Goal: Transaction & Acquisition: Purchase product/service

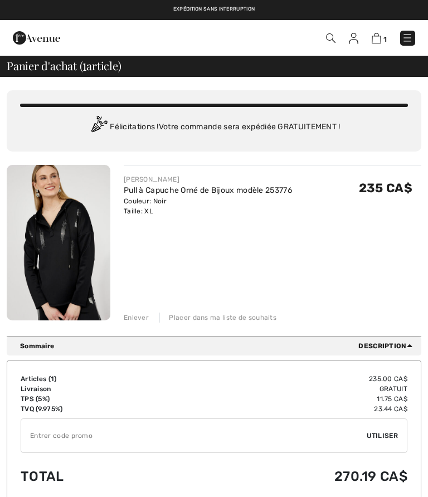
checkbox input "true"
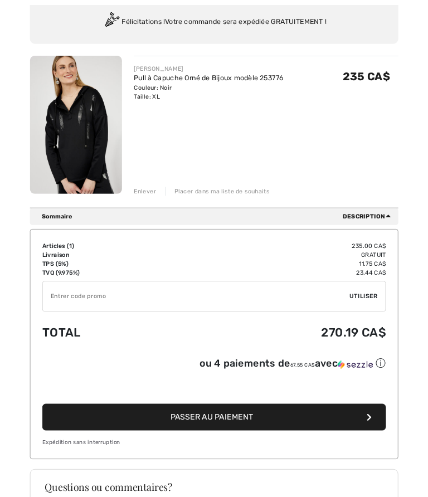
scroll to position [133, 0]
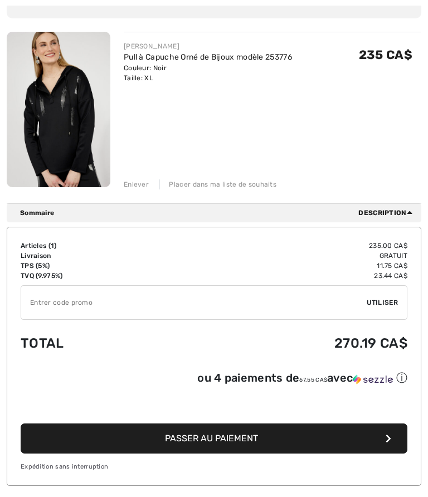
click at [134, 177] on div "Enlever Placer dans ma liste de souhaits" at bounding box center [273, 183] width 298 height 12
click at [147, 179] on div "Enlever" at bounding box center [136, 184] width 25 height 10
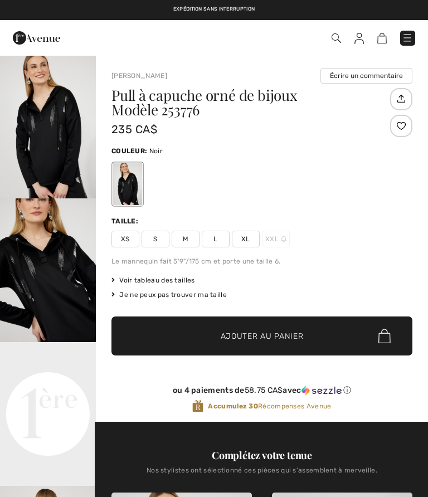
checkbox input "true"
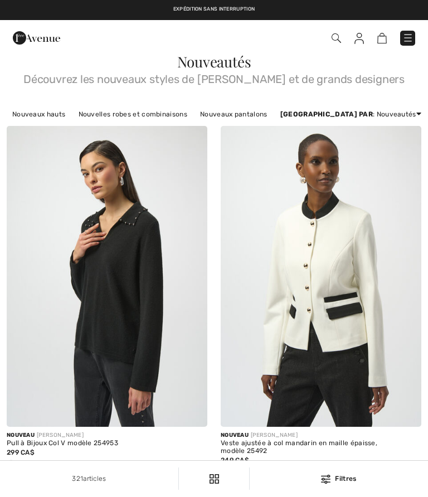
checkbox input "true"
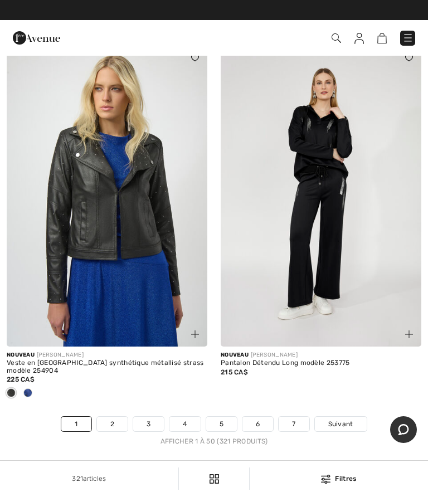
click at [344, 307] on img at bounding box center [321, 196] width 201 height 301
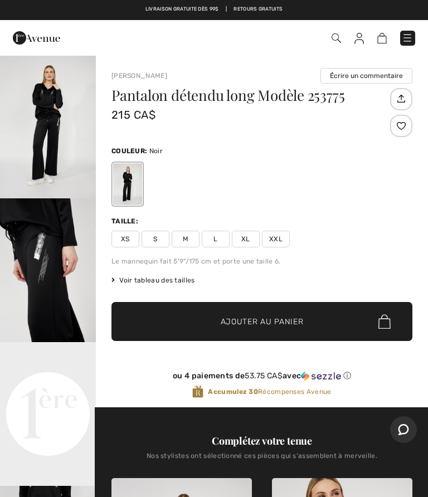
click at [184, 280] on span "Voir tableau des tailles" at bounding box center [153, 280] width 84 height 10
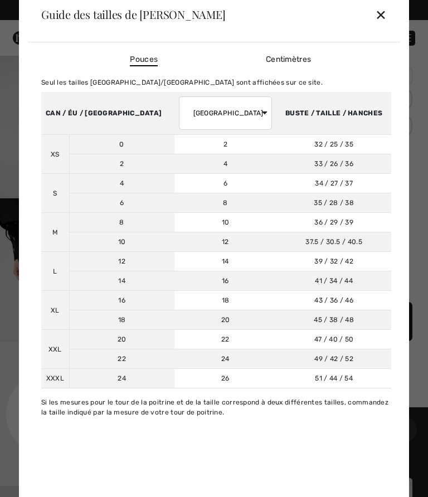
click at [385, 14] on div "✕" at bounding box center [381, 14] width 12 height 23
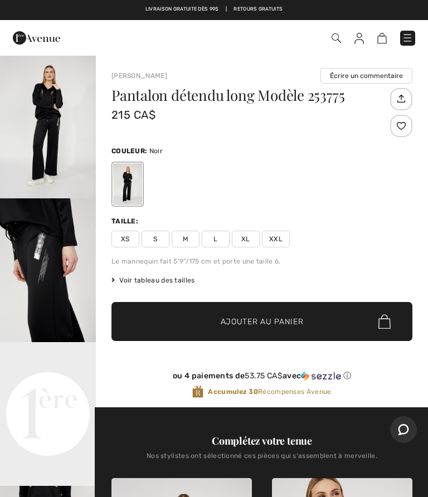
click at [250, 238] on span "XL" at bounding box center [246, 239] width 28 height 17
click at [333, 316] on span "✔ Ajouté au panier Ajouter au panier" at bounding box center [261, 321] width 301 height 39
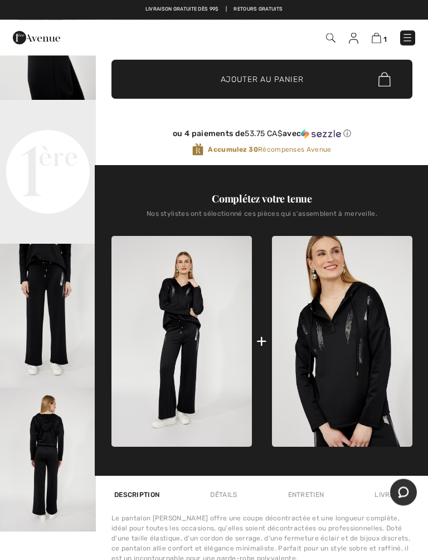
scroll to position [242, 0]
click at [368, 351] on img at bounding box center [342, 341] width 140 height 211
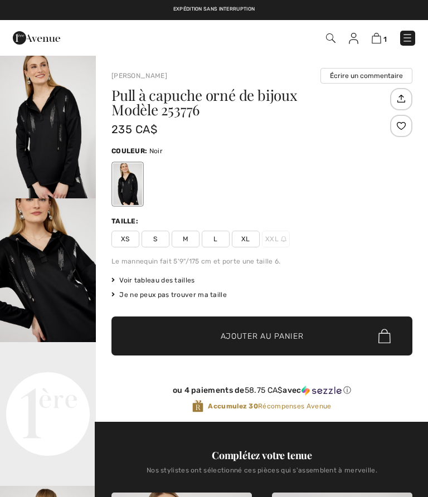
checkbox input "true"
click at [250, 237] on span "XL" at bounding box center [246, 239] width 28 height 17
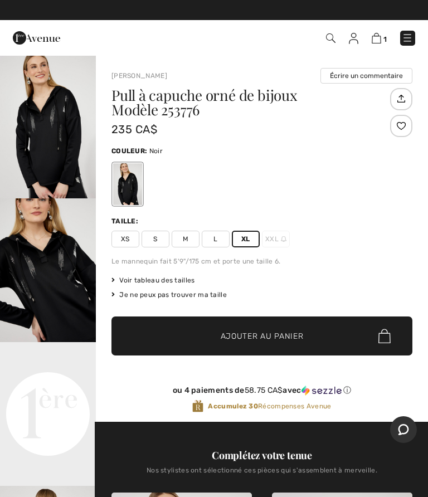
click at [340, 333] on span "✔ Ajouté au panier Ajouter au panier" at bounding box center [261, 336] width 301 height 39
click at [377, 40] on img at bounding box center [375, 38] width 9 height 11
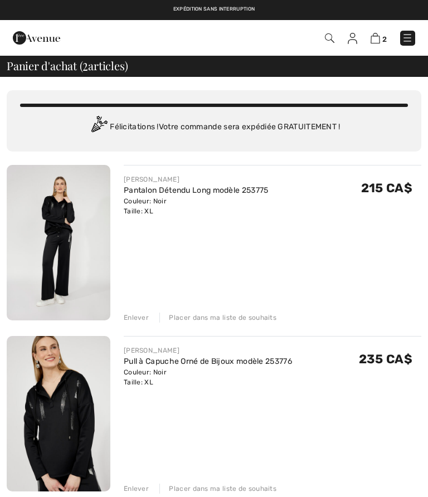
checkbox input "true"
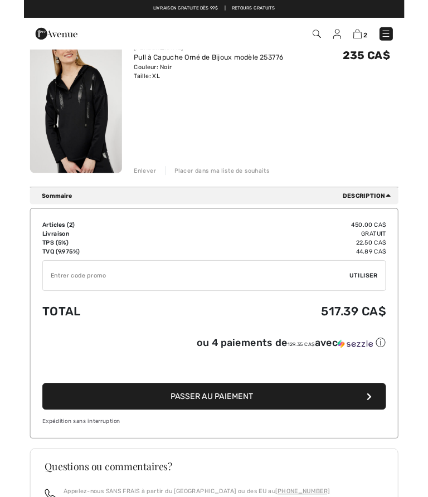
scroll to position [294, 0]
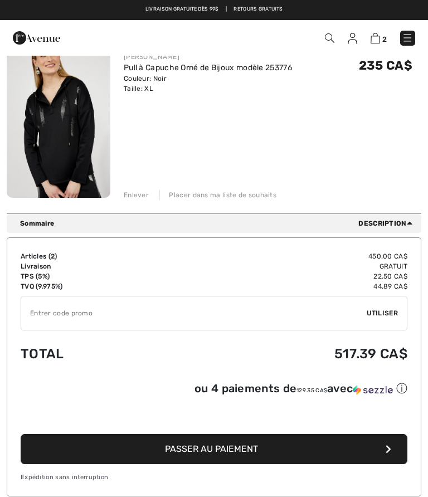
click at [290, 317] on input "TEXT" at bounding box center [194, 313] width 346 height 33
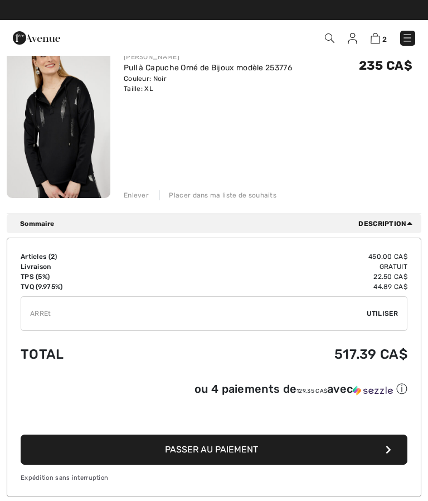
type input "ARRET"
click at [390, 311] on span "Utiliser" at bounding box center [382, 313] width 31 height 10
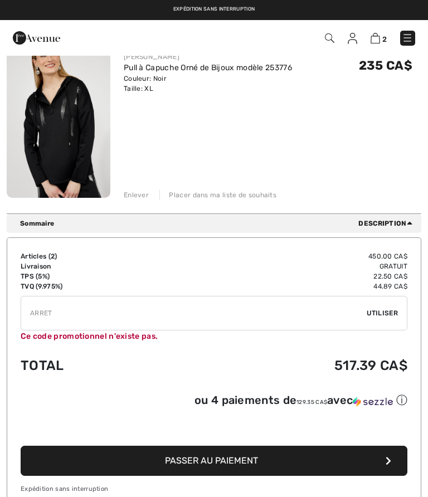
click at [383, 313] on span "Utiliser" at bounding box center [382, 313] width 31 height 10
click at [140, 195] on div "Enlever" at bounding box center [136, 195] width 25 height 10
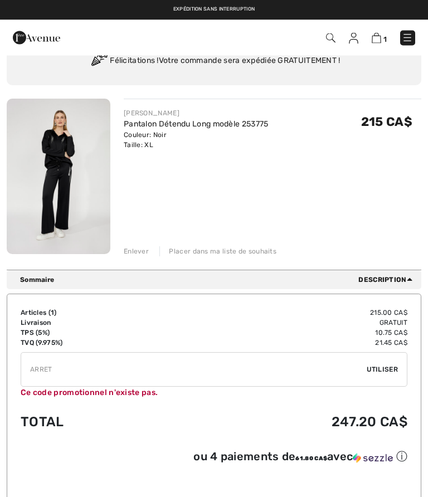
scroll to position [0, 0]
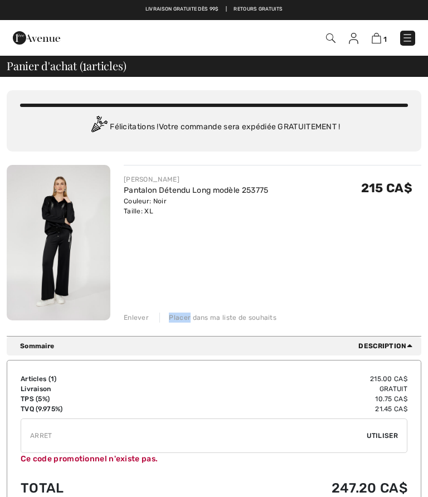
click at [140, 315] on div "Enlever" at bounding box center [136, 318] width 25 height 10
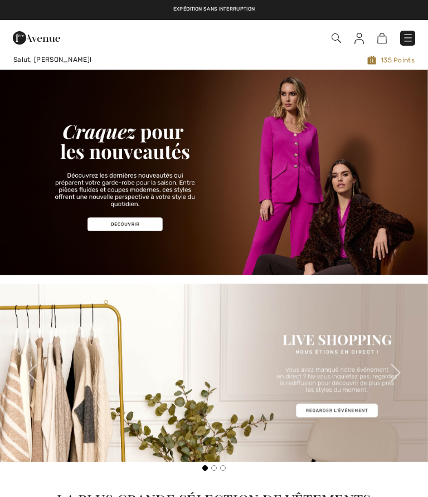
checkbox input "true"
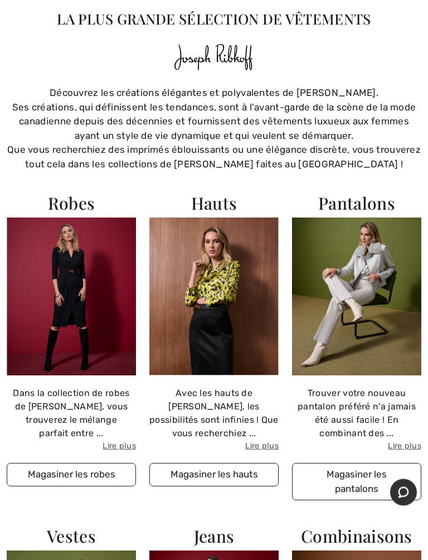
scroll to position [481, 0]
click at [375, 475] on button "Magasiner les pantalons" at bounding box center [356, 481] width 129 height 37
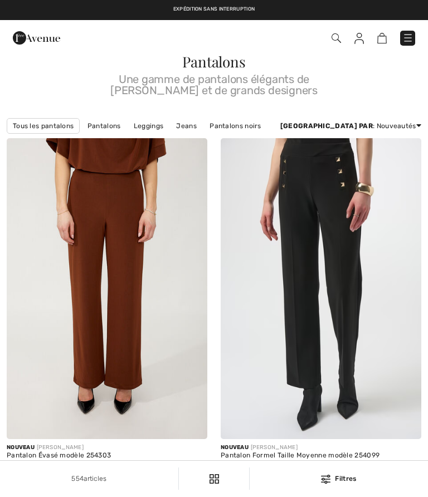
checkbox input "true"
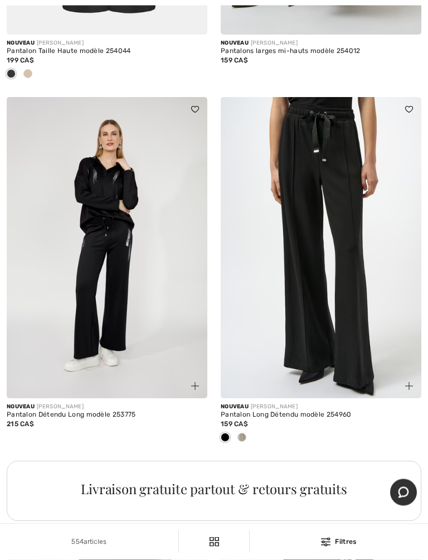
scroll to position [1839, 0]
click at [158, 328] on img at bounding box center [107, 247] width 201 height 301
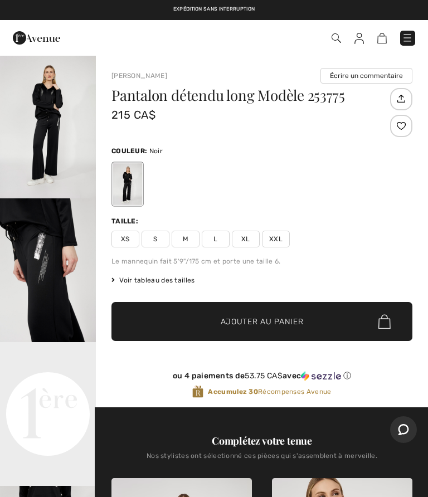
click at [251, 238] on span "XL" at bounding box center [246, 239] width 28 height 17
click at [350, 315] on span "✔ Ajouté au panier Ajouter au panier" at bounding box center [261, 321] width 301 height 39
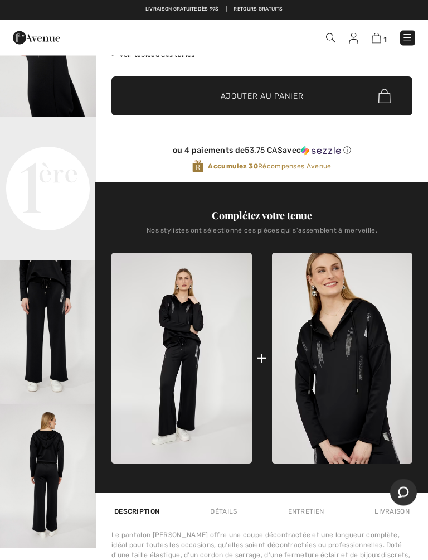
scroll to position [226, 0]
click at [353, 357] on img at bounding box center [342, 357] width 140 height 211
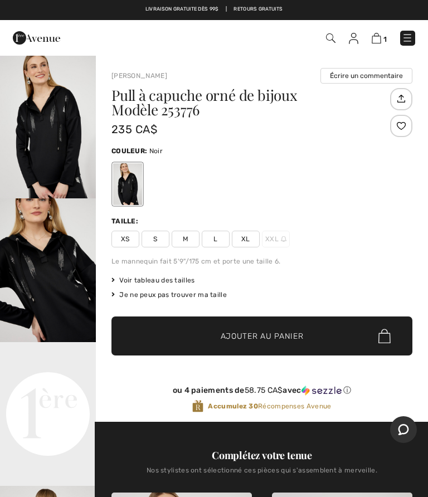
click at [220, 240] on span "L" at bounding box center [216, 239] width 28 height 17
click at [331, 327] on span "✔ Ajouté au panier Ajouter au panier" at bounding box center [261, 336] width 301 height 39
click at [376, 42] on img at bounding box center [375, 38] width 9 height 11
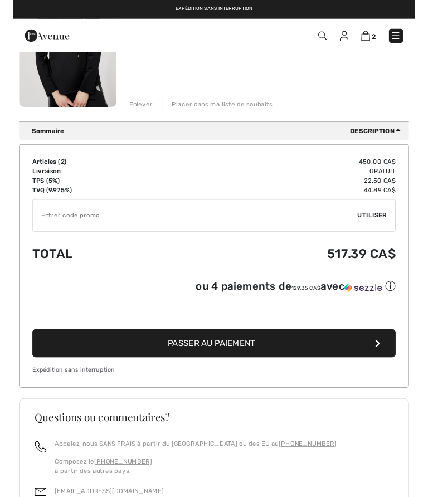
scroll to position [377, 0]
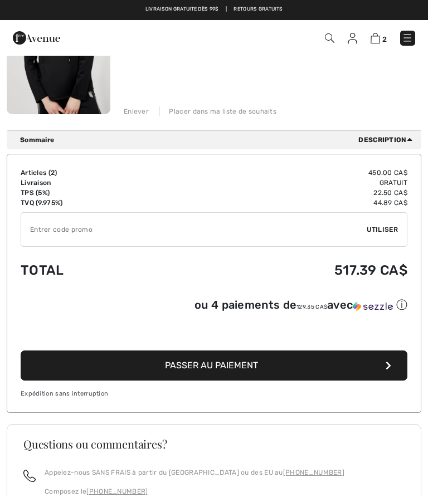
click at [307, 363] on button "Passer au paiement" at bounding box center [214, 366] width 387 height 30
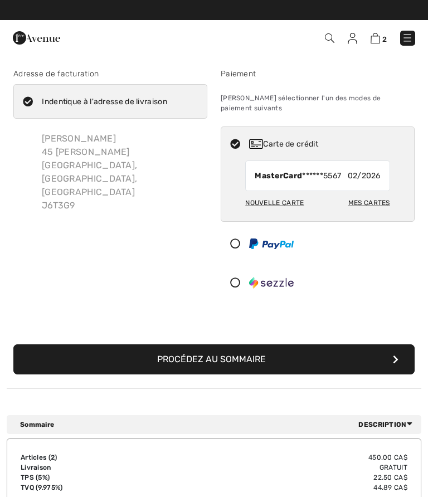
click at [320, 195] on div "Nouvelle carte Mes cartes" at bounding box center [317, 206] width 145 height 30
click at [378, 194] on div "Mes cartes" at bounding box center [369, 202] width 42 height 19
radio input "true"
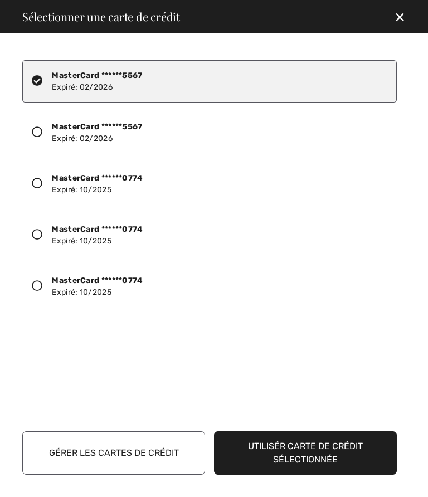
click at [144, 279] on div "MasterCard ******0774 Expiré: 10/2025" at bounding box center [209, 286] width 375 height 42
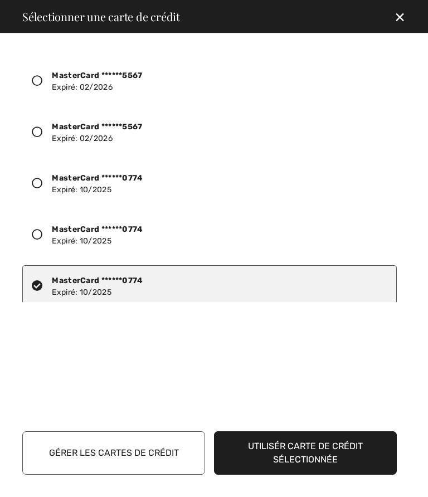
click at [371, 467] on button "Utilisér carte de crédit sélectionnée" at bounding box center [305, 452] width 183 height 43
click at [357, 454] on button "Utilisér carte de crédit sélectionnée" at bounding box center [305, 452] width 183 height 43
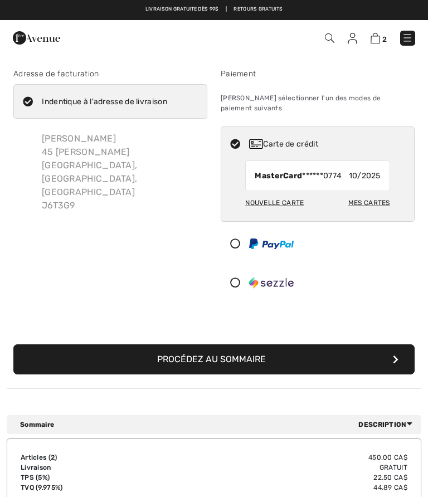
click at [392, 348] on button "Procédez au sommaire" at bounding box center [213, 359] width 401 height 30
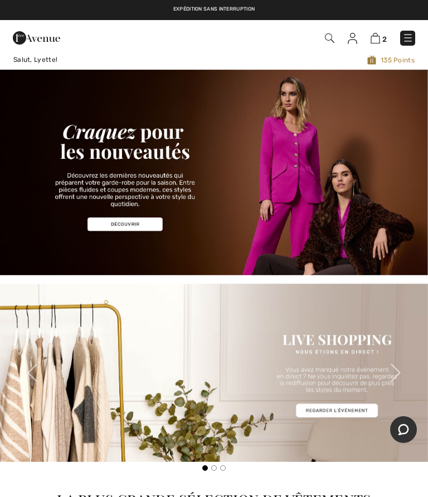
click at [379, 36] on img at bounding box center [375, 38] width 9 height 11
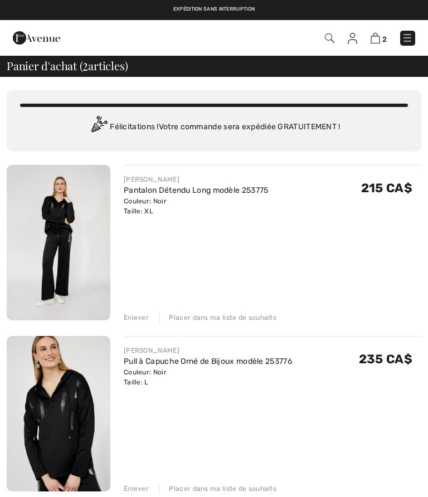
click at [148, 318] on div "Enlever Placer dans ma liste de souhaits" at bounding box center [273, 316] width 298 height 12
click at [142, 318] on div "Enlever" at bounding box center [136, 318] width 25 height 10
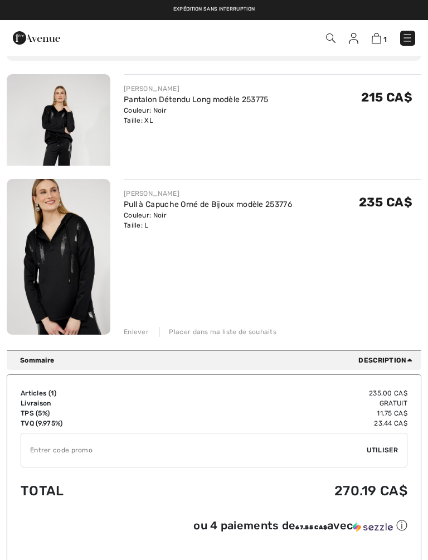
scroll to position [96, 0]
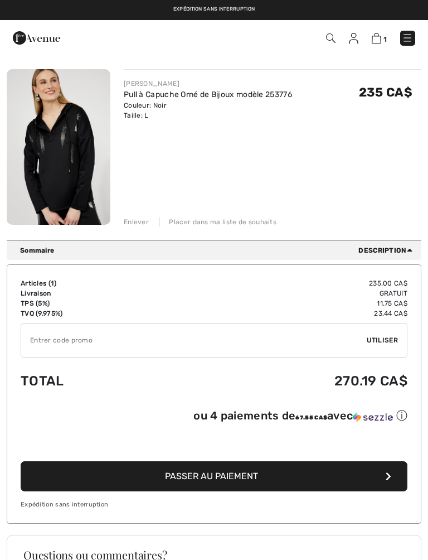
click at [151, 221] on div "Enlever Placer dans ma liste de souhaits" at bounding box center [273, 221] width 298 height 12
click at [143, 221] on div "Enlever" at bounding box center [136, 222] width 25 height 10
